Goal: Information Seeking & Learning: Learn about a topic

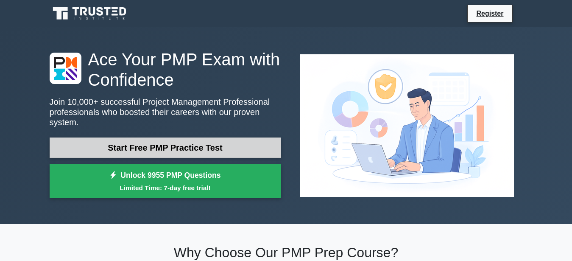
click at [248, 145] on link "Start Free PMP Practice Test" at bounding box center [165, 147] width 231 height 20
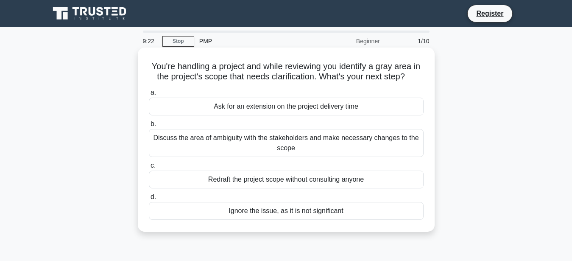
click at [277, 139] on div "Discuss the area of ambiguity with the stakeholders and make necessary changes …" at bounding box center [286, 143] width 275 height 28
click at [149, 127] on input "b. Discuss the area of ambiguity with the stakeholders and make necessary chang…" at bounding box center [149, 124] width 0 height 6
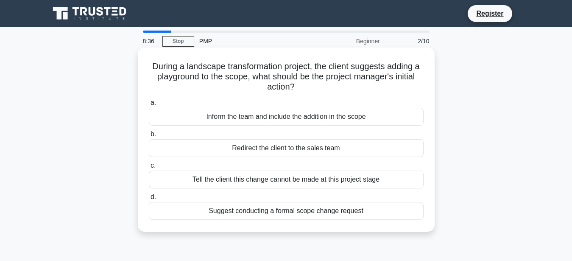
click at [300, 214] on div "Suggest conducting a formal scope change request" at bounding box center [286, 211] width 275 height 18
click at [149, 200] on input "d. Suggest conducting a formal scope change request" at bounding box center [149, 197] width 0 height 6
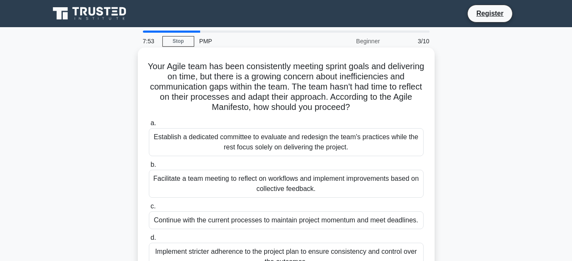
click at [332, 183] on div "Facilitate a team meeting to reflect on workflows and implement improvements ba…" at bounding box center [286, 183] width 275 height 28
click at [149, 167] on input "b. Facilitate a team meeting to reflect on workflows and implement improvements…" at bounding box center [149, 165] width 0 height 6
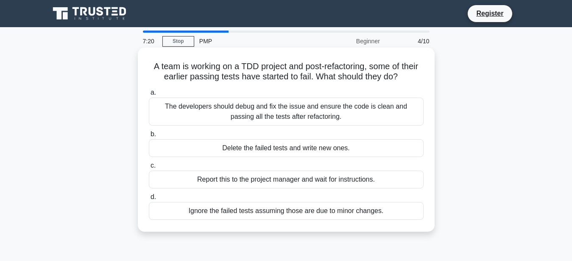
click at [306, 116] on div "The developers should debug and fix the issue and ensure the code is clean and …" at bounding box center [286, 111] width 275 height 28
click at [149, 95] on input "a. The developers should debug and fix the issue and ensure the code is clean a…" at bounding box center [149, 93] width 0 height 6
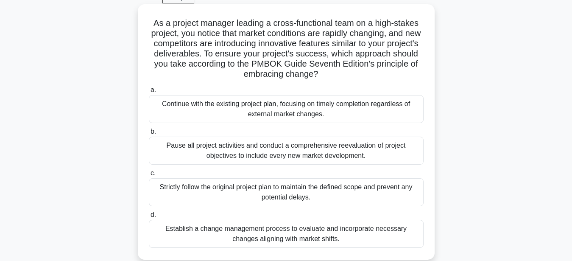
scroll to position [86, 0]
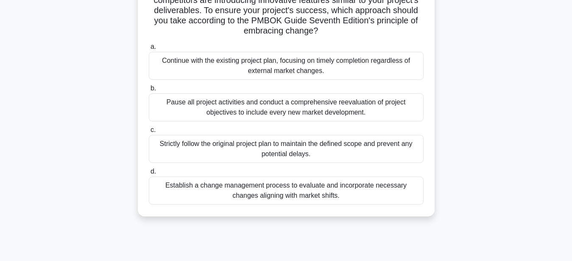
click at [336, 188] on div "Establish a change management process to evaluate and incorporate necessary cha…" at bounding box center [286, 190] width 275 height 28
click at [149, 174] on input "d. Establish a change management process to evaluate and incorporate necessary …" at bounding box center [149, 172] width 0 height 6
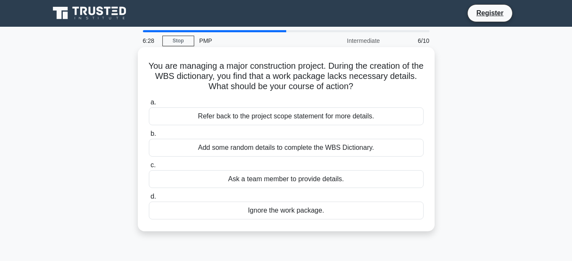
scroll to position [0, 0]
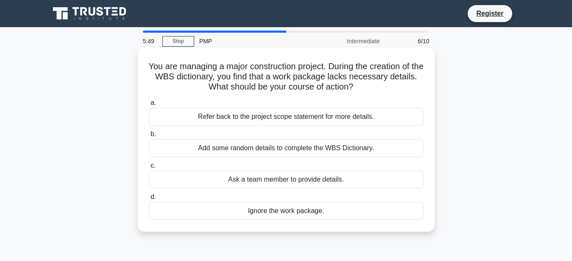
click at [342, 182] on div "Ask a team member to provide details." at bounding box center [286, 179] width 275 height 18
click at [149, 168] on input "c. Ask a team member to provide details." at bounding box center [149, 166] width 0 height 6
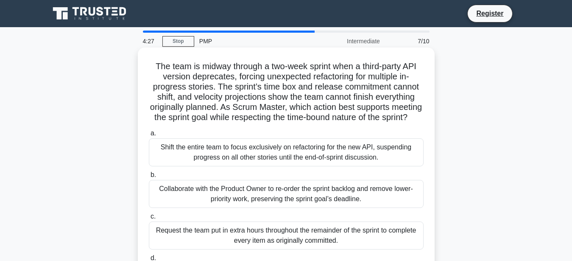
click at [361, 196] on div "Collaborate with the Product Owner to re-order the sprint backlog and remove lo…" at bounding box center [286, 194] width 275 height 28
click at [149, 178] on input "b. Collaborate with the Product Owner to re-order the sprint backlog and remove…" at bounding box center [149, 175] width 0 height 6
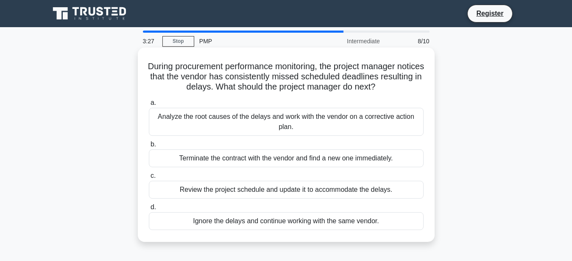
click at [300, 122] on div "Analyze the root causes of the delays and work with the vendor on a corrective …" at bounding box center [286, 122] width 275 height 28
click at [149, 106] on input "a. Analyze the root causes of the delays and work with the vendor on a correcti…" at bounding box center [149, 103] width 0 height 6
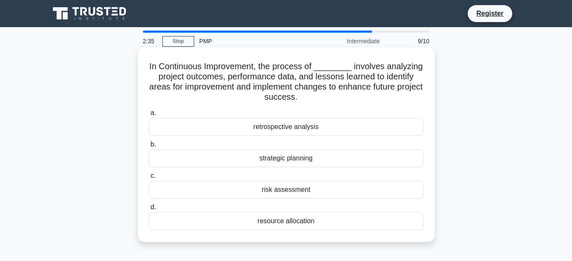
click at [315, 192] on div "risk assessment" at bounding box center [286, 190] width 275 height 18
click at [149, 178] on input "c. risk assessment" at bounding box center [149, 176] width 0 height 6
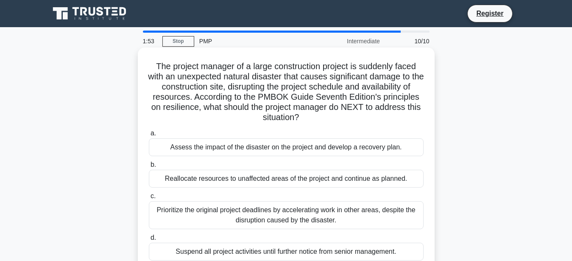
click at [279, 151] on div "Assess the impact of the disaster on the project and develop a recovery plan." at bounding box center [286, 147] width 275 height 18
click at [149, 136] on input "a. Assess the impact of the disaster on the project and develop a recovery plan." at bounding box center [149, 134] width 0 height 6
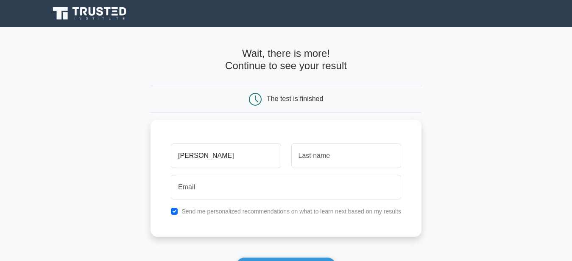
type input "[PERSON_NAME]"
type input "Nyella"
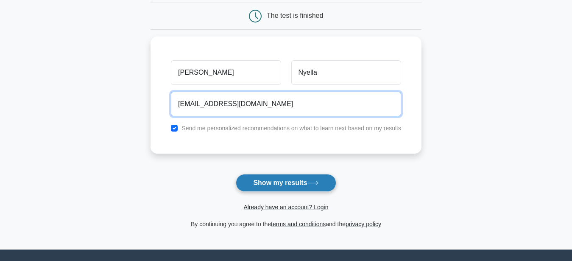
scroll to position [86, 0]
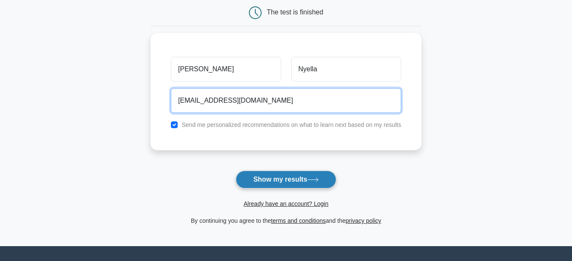
type input "eddynyela@gmail.com"
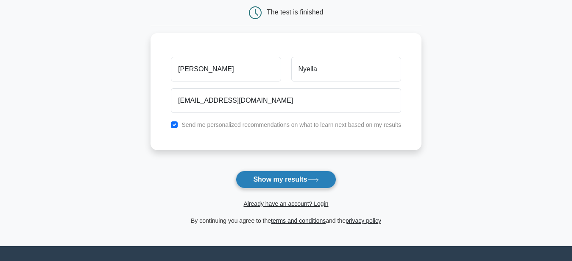
click at [290, 178] on button "Show my results" at bounding box center [286, 179] width 100 height 18
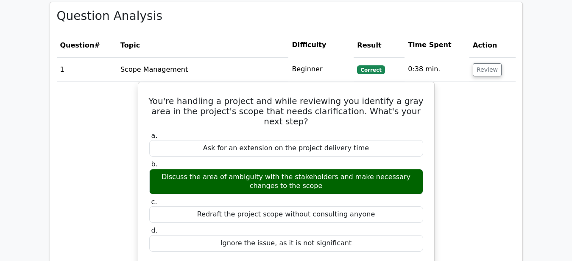
scroll to position [562, 0]
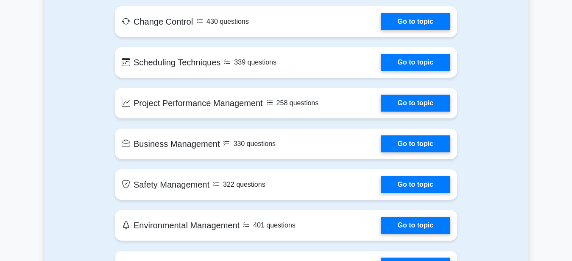
scroll to position [1772, 0]
